Goal: Information Seeking & Learning: Learn about a topic

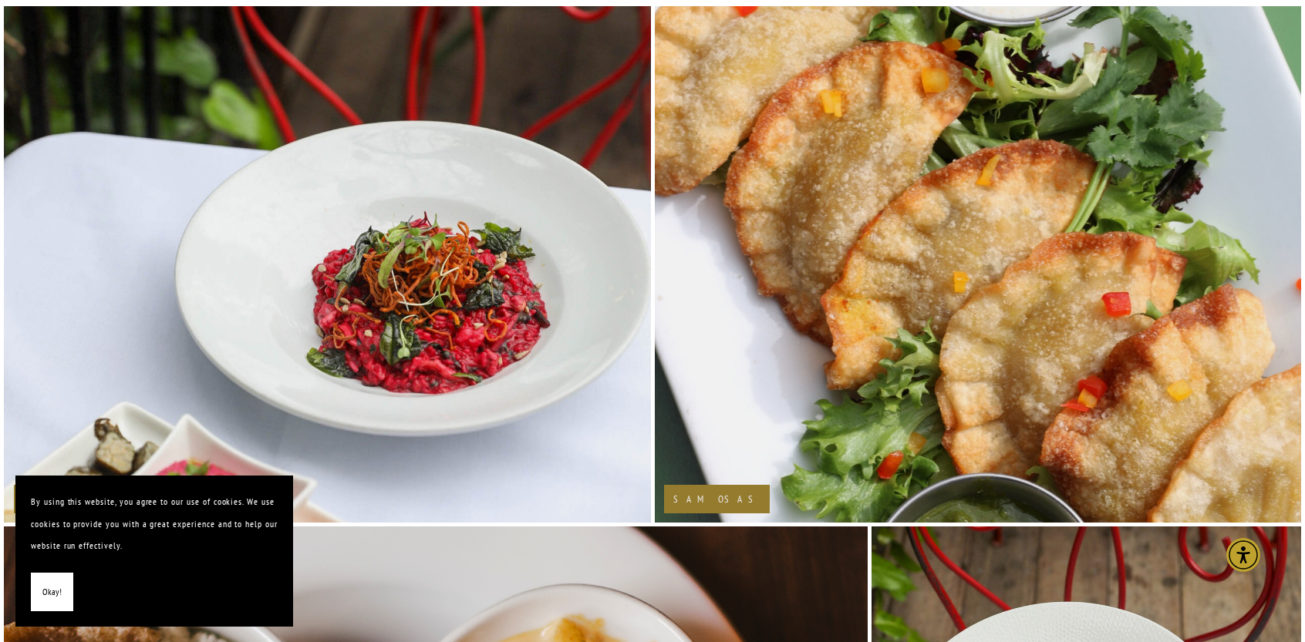
scroll to position [975, 0]
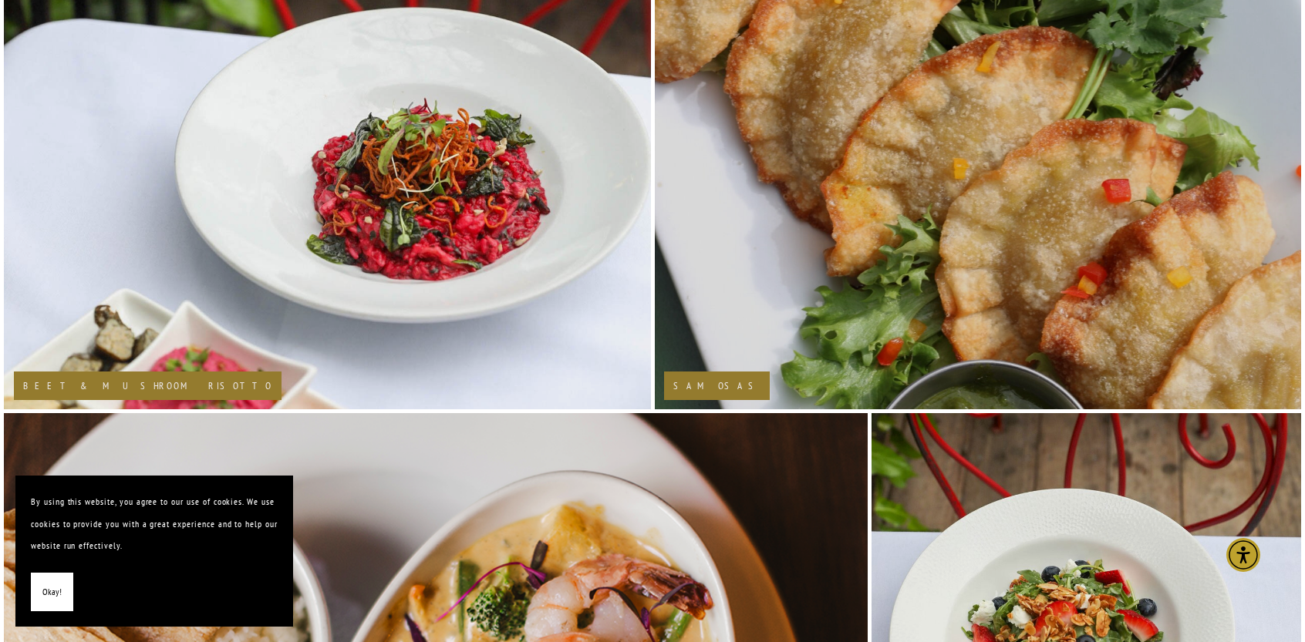
click at [689, 386] on h2 "Samosas" at bounding box center [716, 386] width 87 height 10
click at [812, 298] on img at bounding box center [978, 151] width 648 height 973
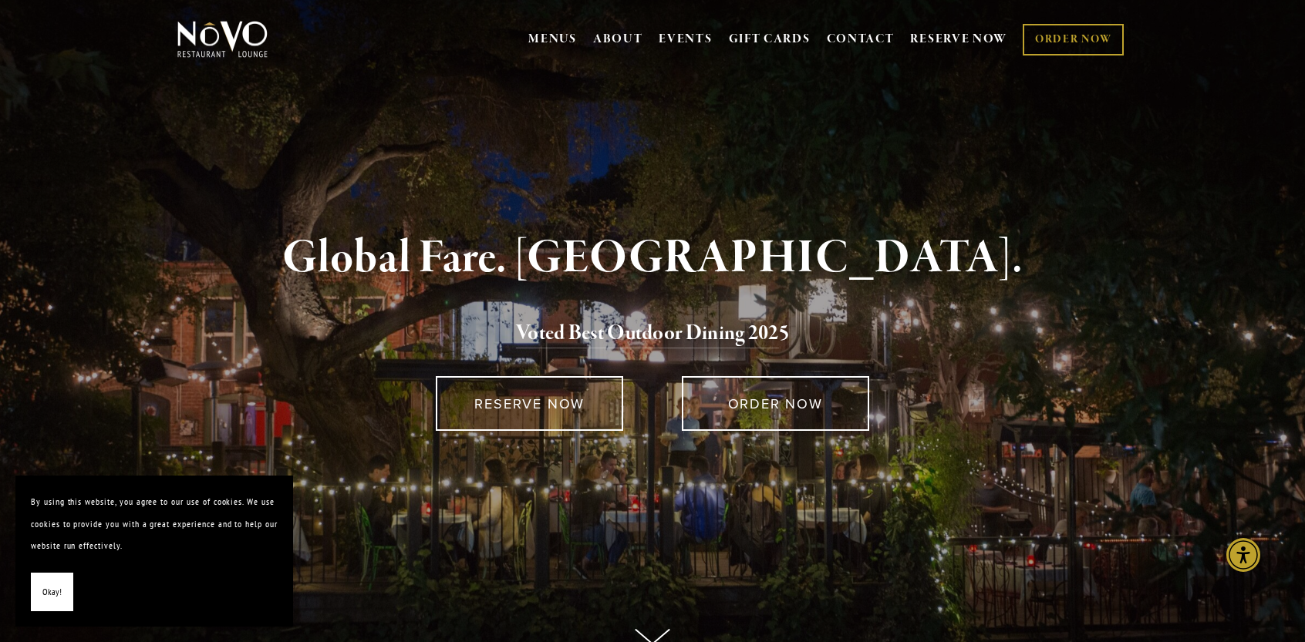
scroll to position [0, 0]
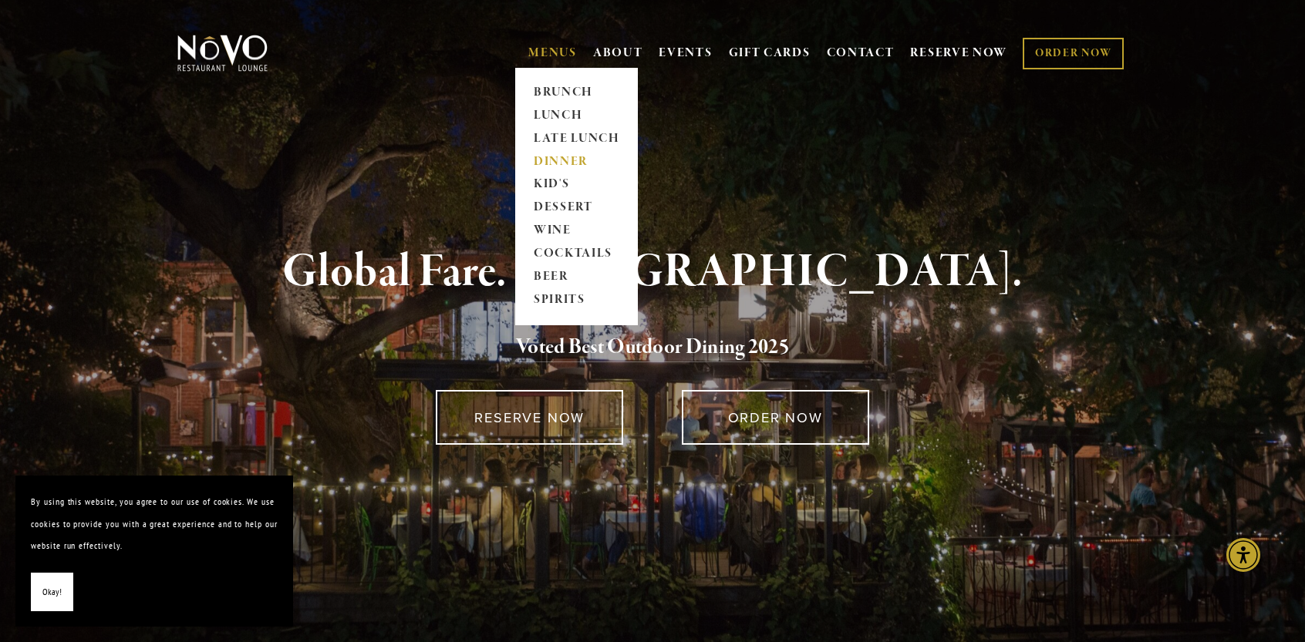
click at [543, 161] on link "DINNER" at bounding box center [576, 161] width 96 height 23
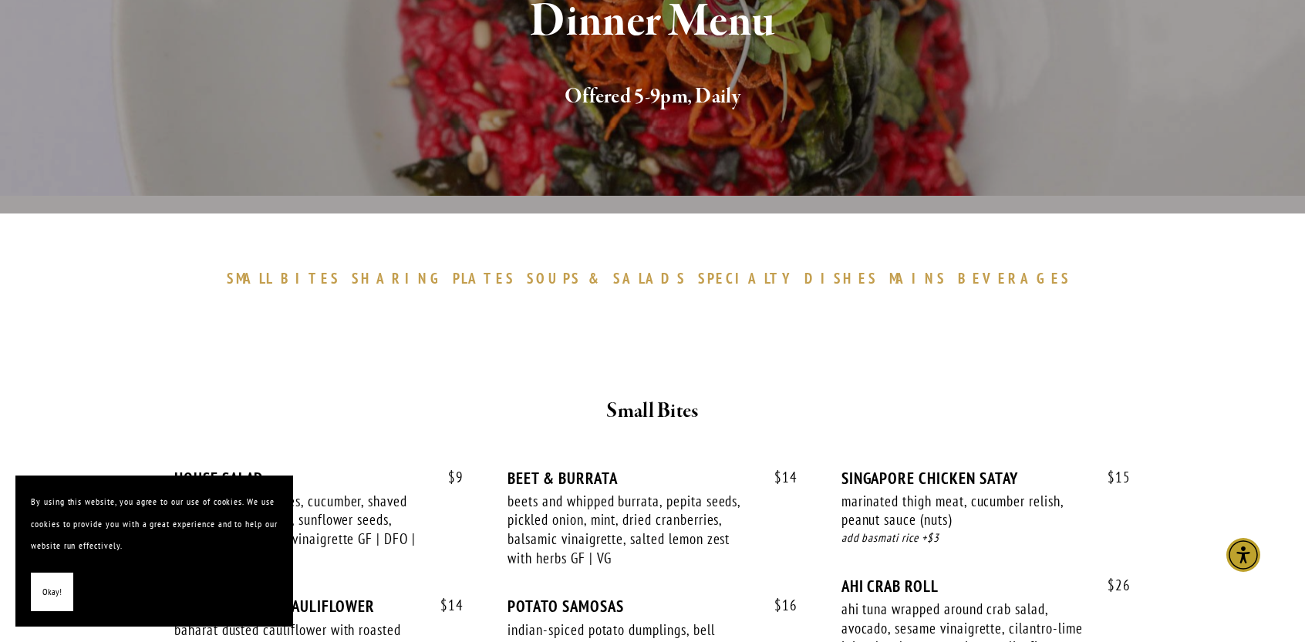
scroll to position [284, 0]
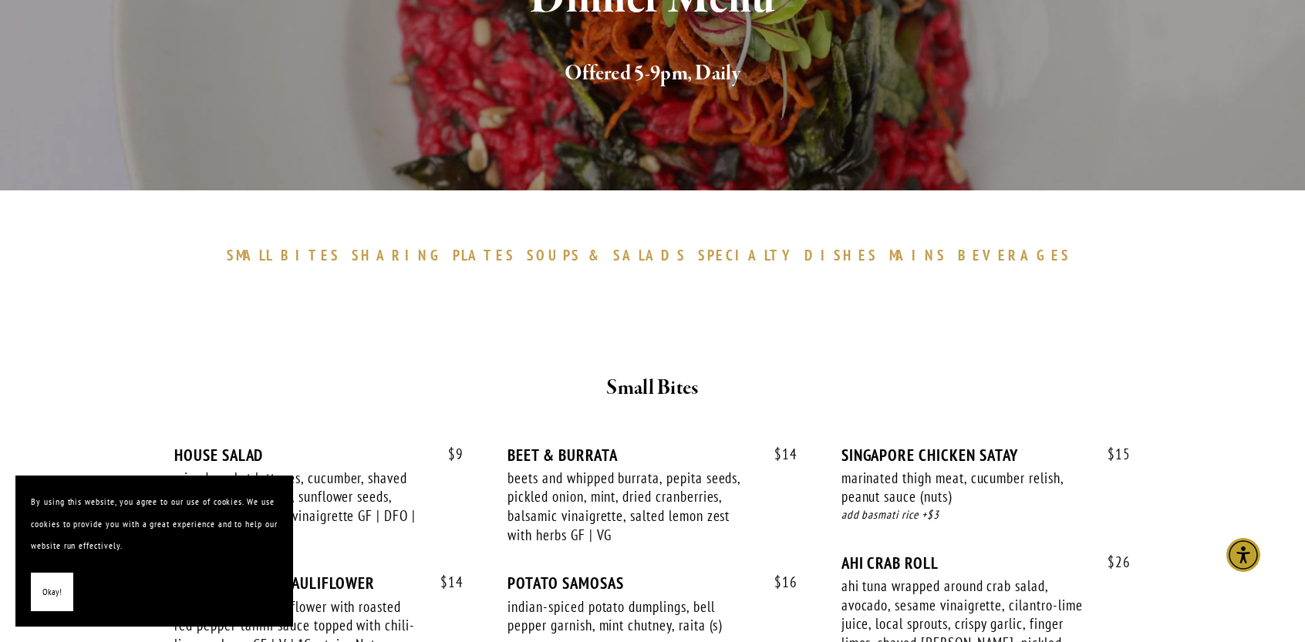
click at [36, 601] on button "Okay!" at bounding box center [52, 592] width 42 height 39
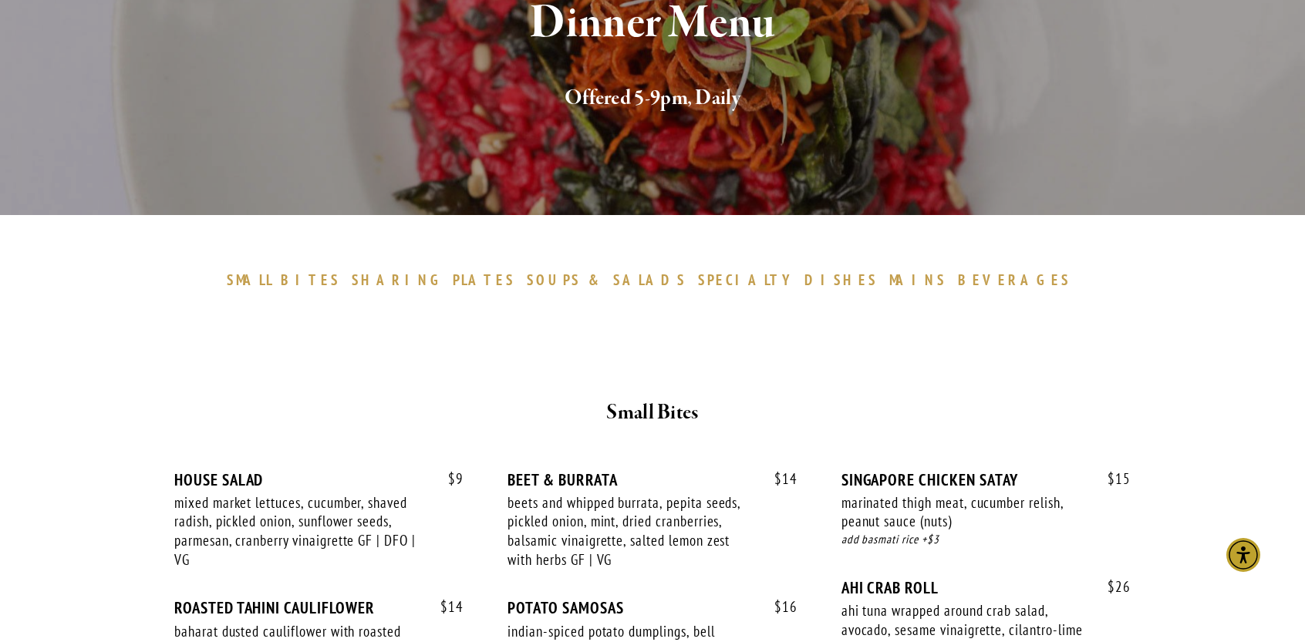
scroll to position [244, 0]
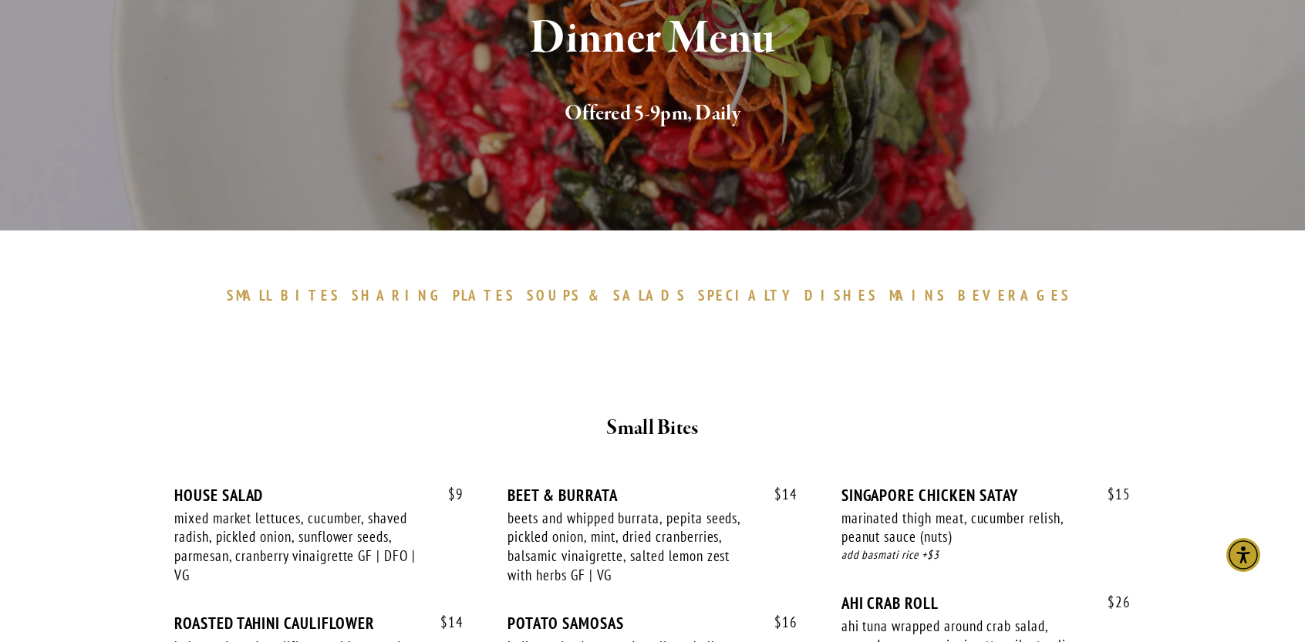
click at [273, 298] on span "SMALL" at bounding box center [250, 295] width 46 height 19
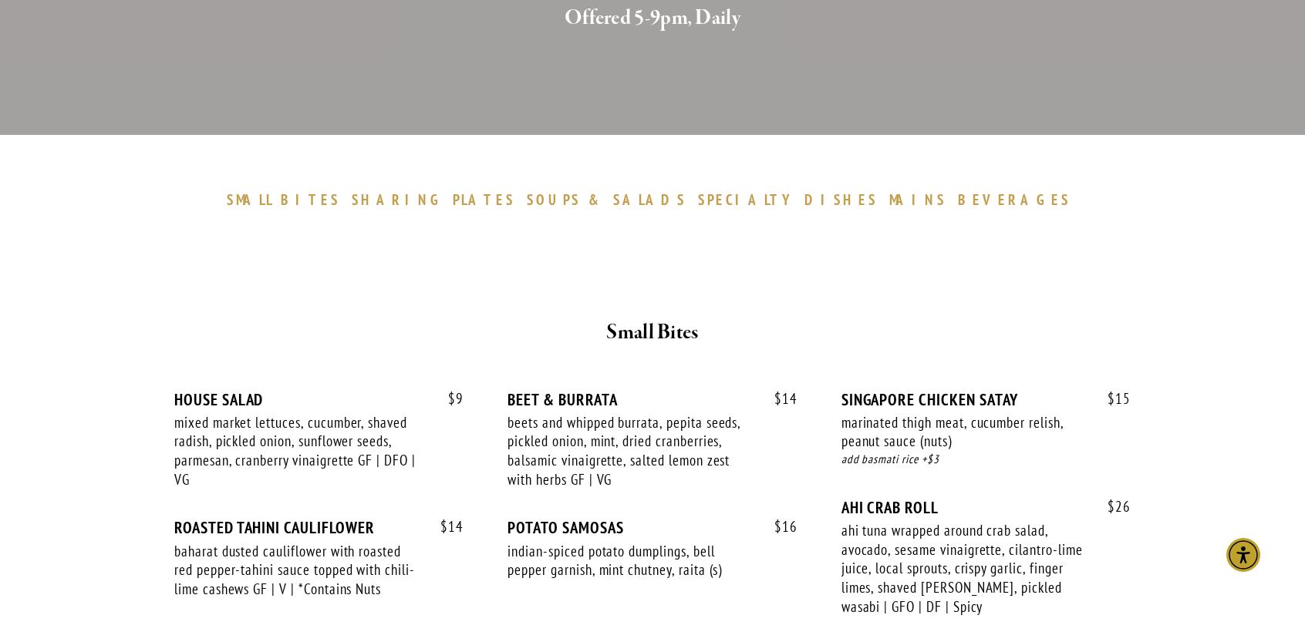
scroll to position [577, 0]
